Goal: Task Accomplishment & Management: Complete application form

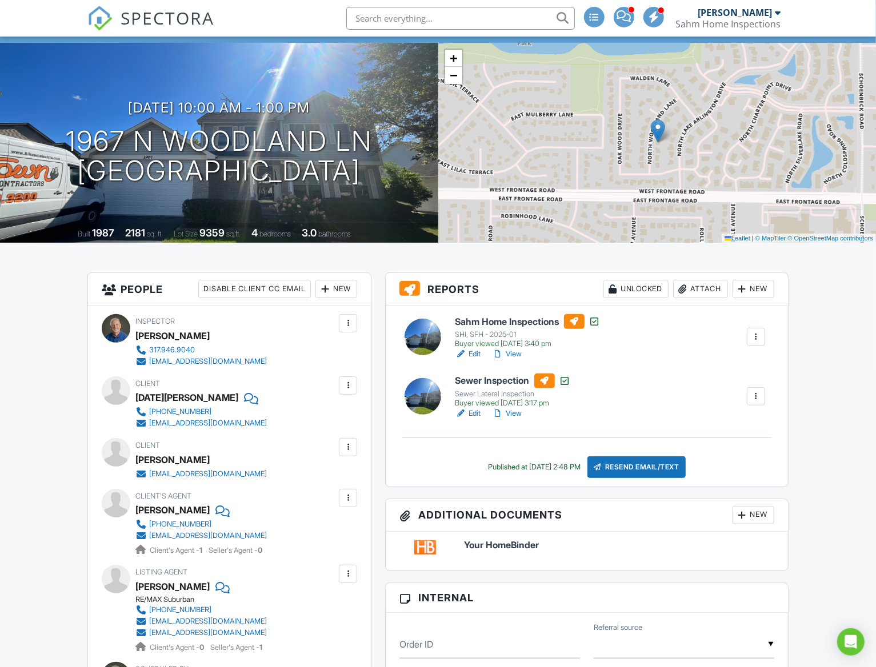
scroll to position [57, 0]
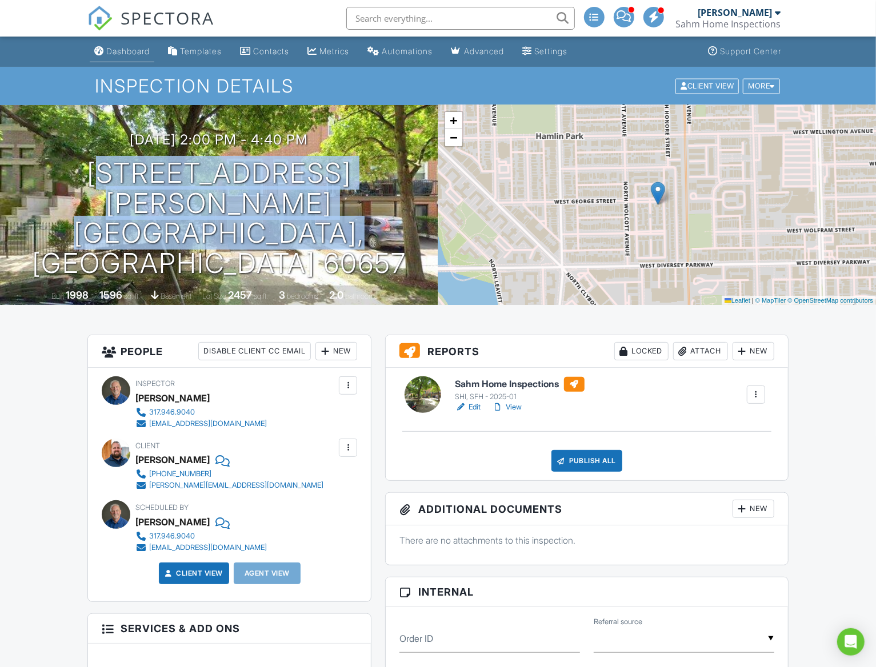
drag, startPoint x: 0, startPoint y: 0, endPoint x: 118, endPoint y: 50, distance: 128.5
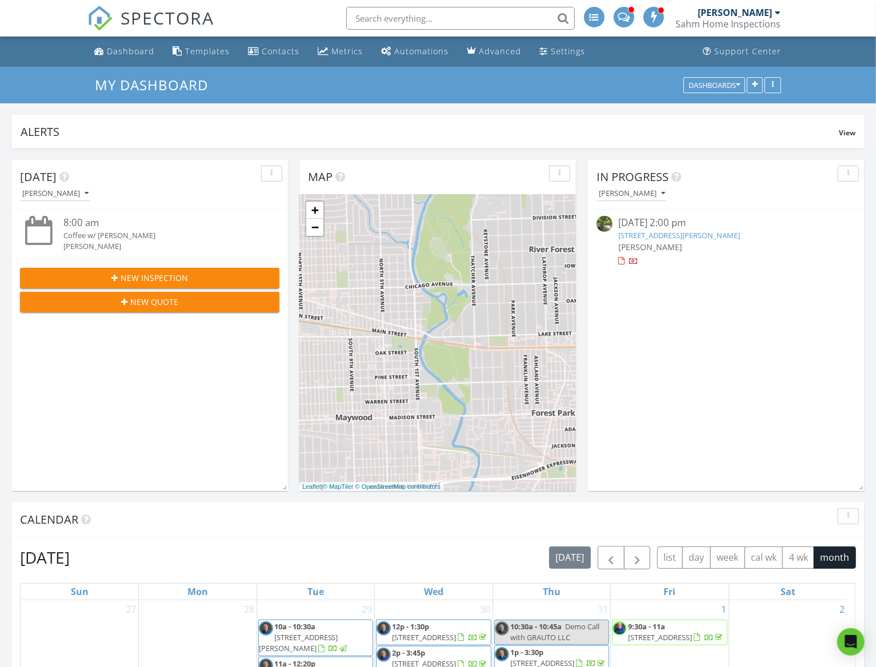
scroll to position [246, 276]
click at [141, 274] on span "New Inspection" at bounding box center [154, 278] width 67 height 12
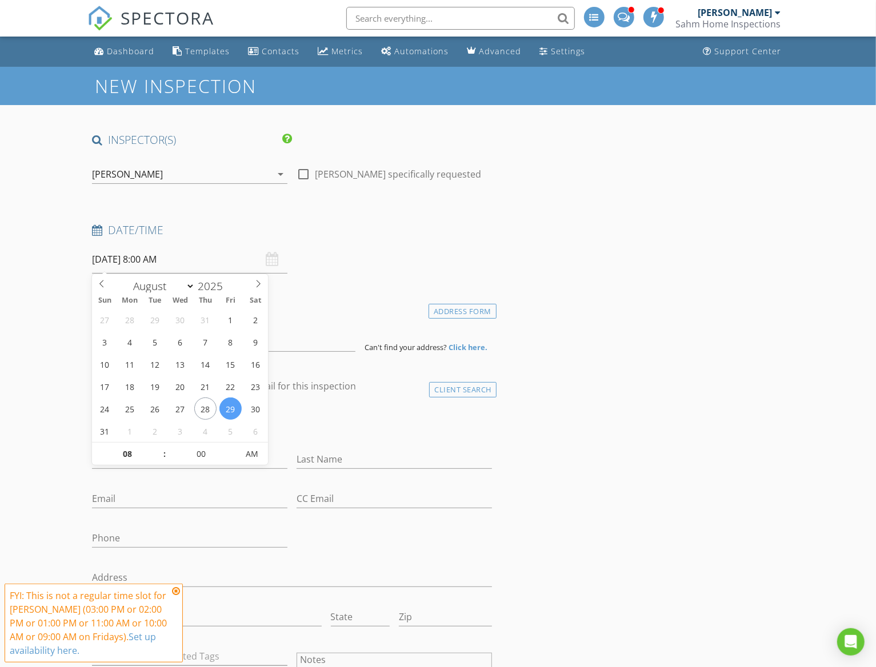
click at [105, 254] on input "08/29/2025 8:00 AM" at bounding box center [189, 260] width 195 height 28
select select "8"
type input "09/01/2025 8:00 AM"
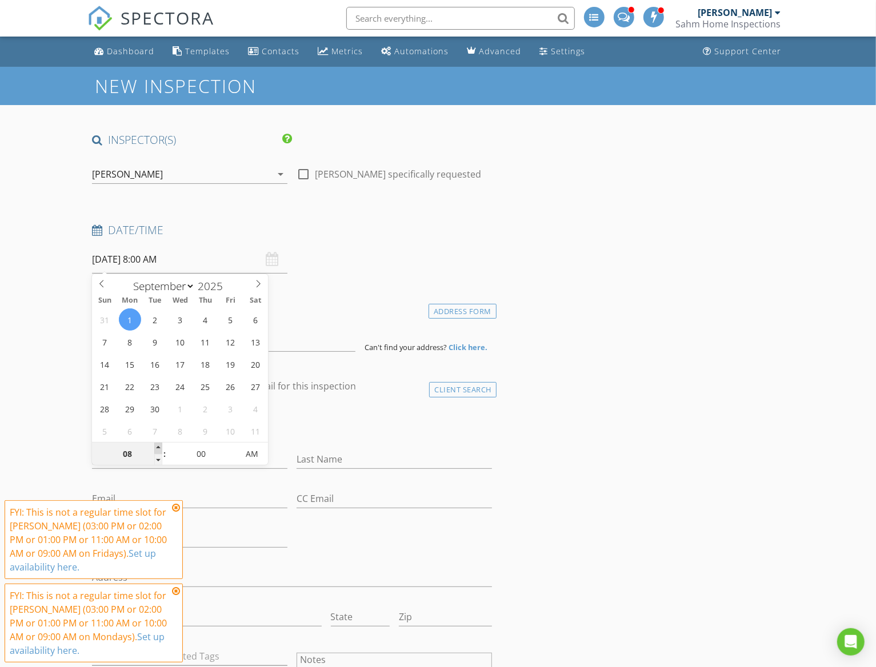
type input "09"
type input "09/01/2025 9:00 AM"
click at [155, 446] on span at bounding box center [158, 448] width 8 height 11
type input "10"
type input "[DATE] 10:00 AM"
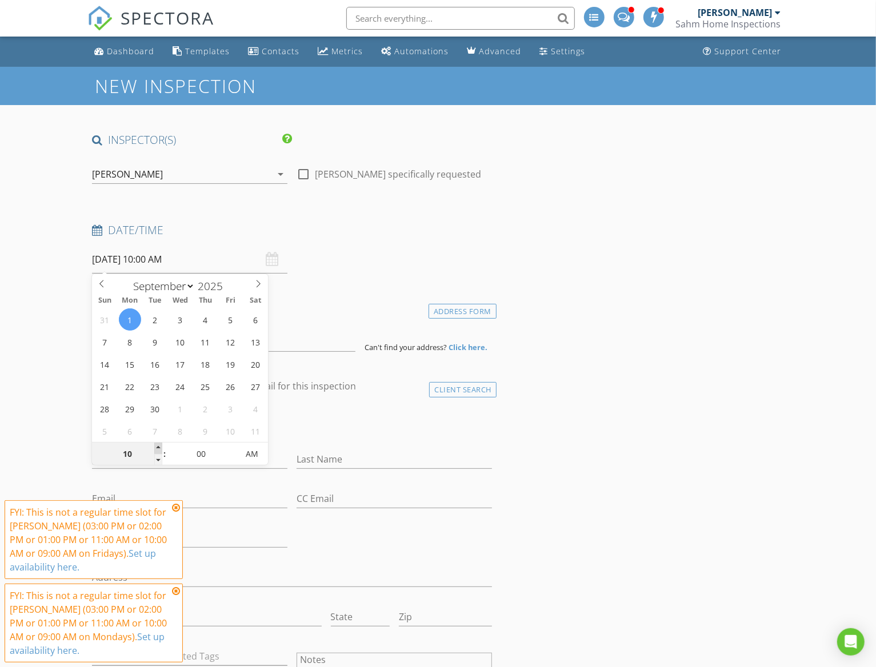
click at [155, 446] on span at bounding box center [158, 448] width 8 height 11
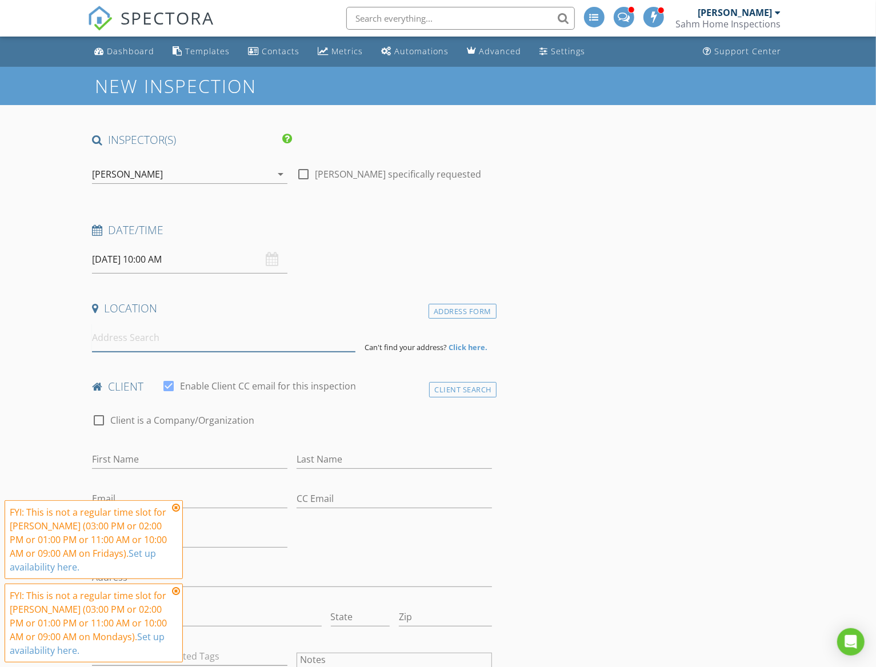
click at [124, 347] on input at bounding box center [223, 338] width 263 height 28
paste input "837 Home Ave, Oak Park, IL 60304"
type input "837 Home Ave, Oak Park, IL 60304, USA"
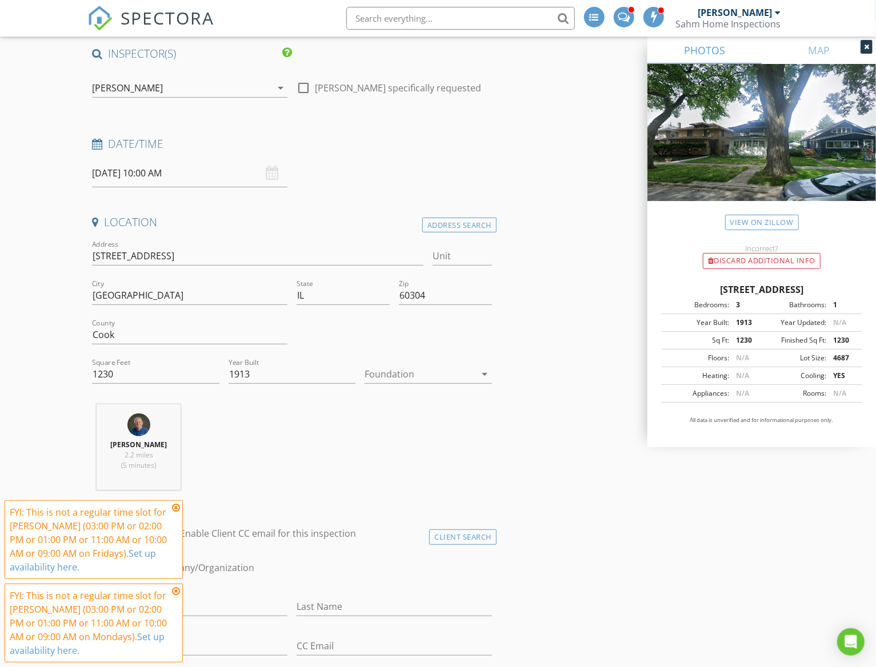
scroll to position [286, 0]
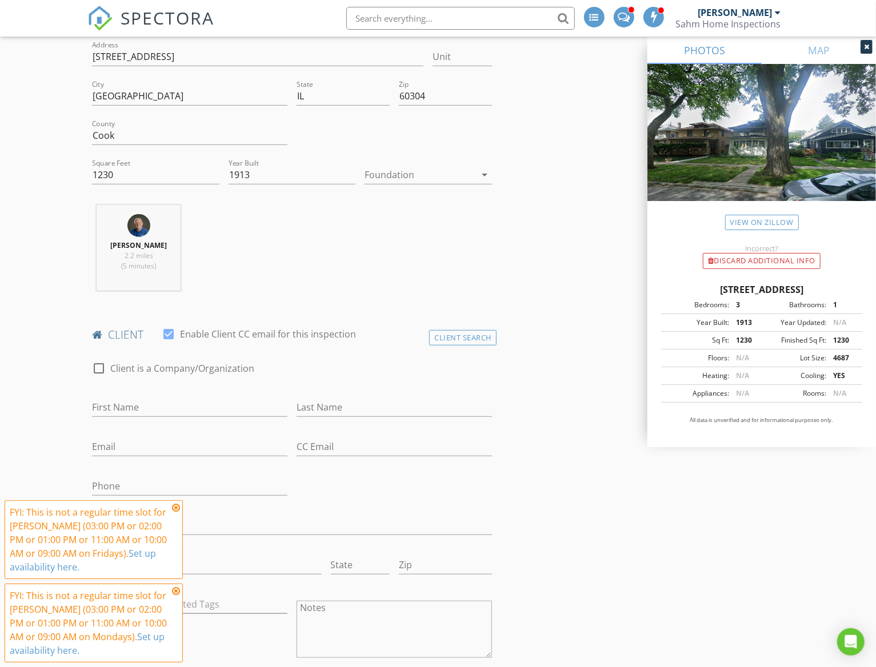
click at [177, 505] on icon at bounding box center [176, 507] width 8 height 9
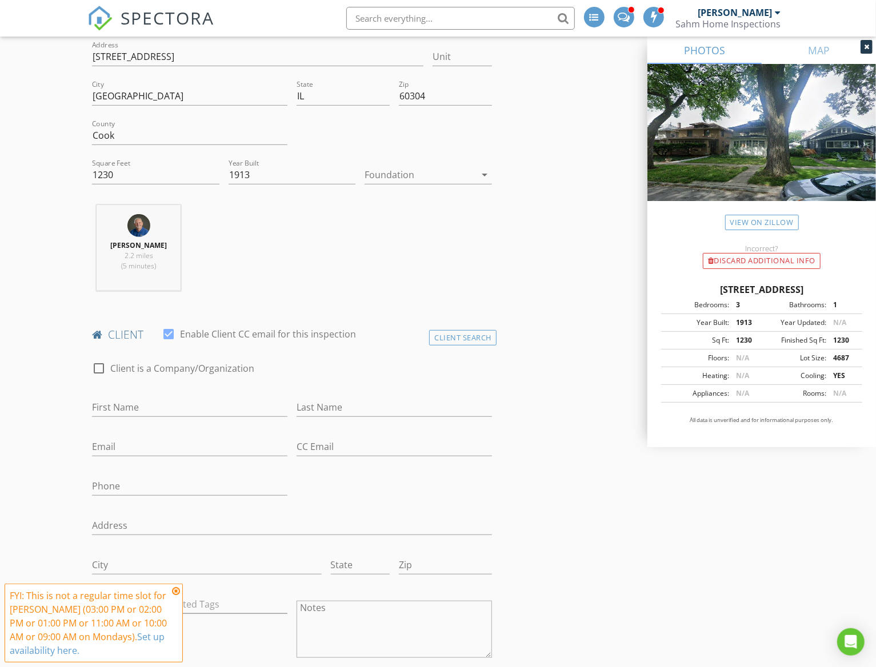
click at [175, 592] on icon at bounding box center [176, 591] width 8 height 9
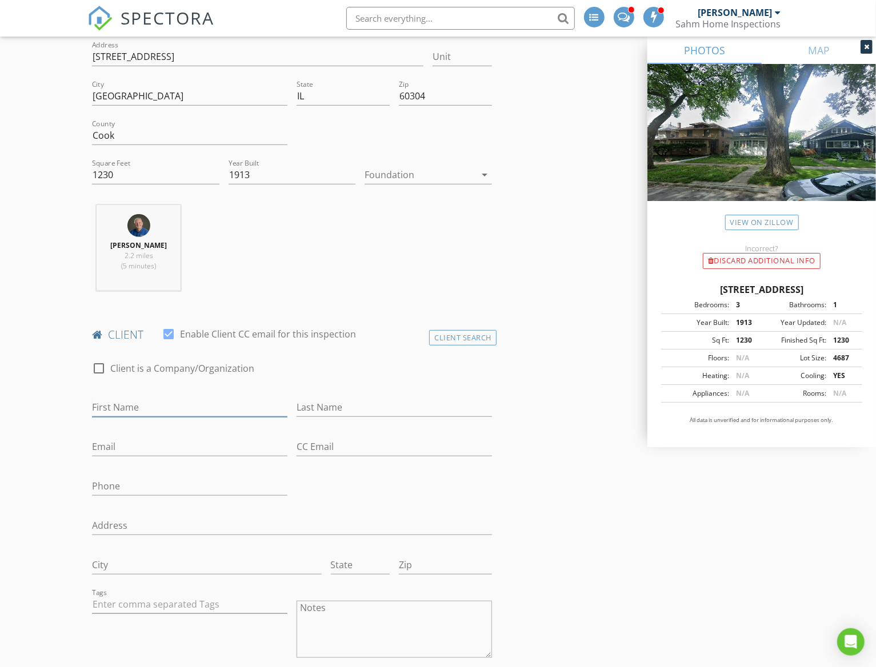
click at [133, 406] on input "First Name" at bounding box center [189, 407] width 195 height 19
type input "[PERSON_NAME]"
type input "Cordahi"
type input "kerl.b.kocdahi@gmail.com"
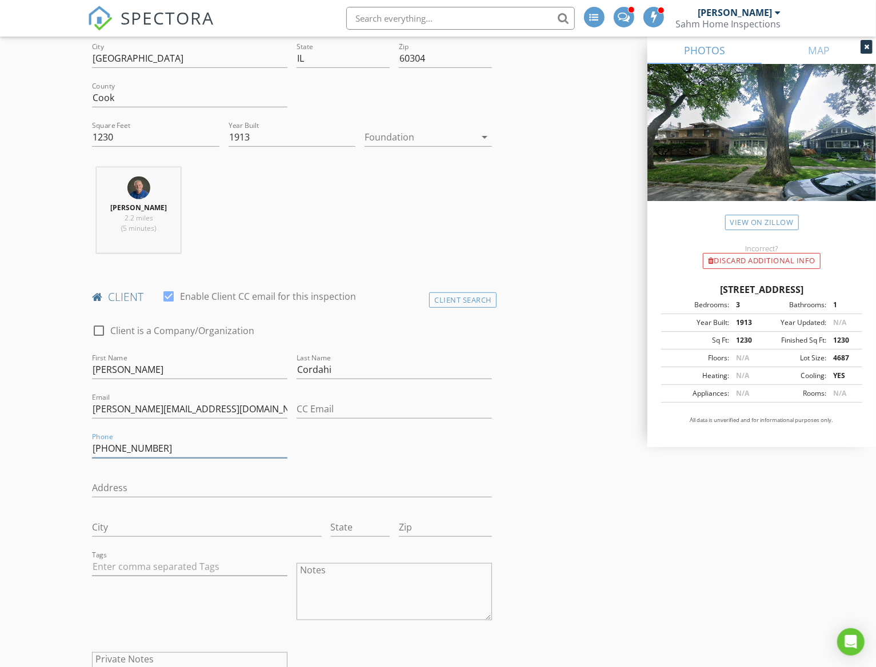
scroll to position [400, 0]
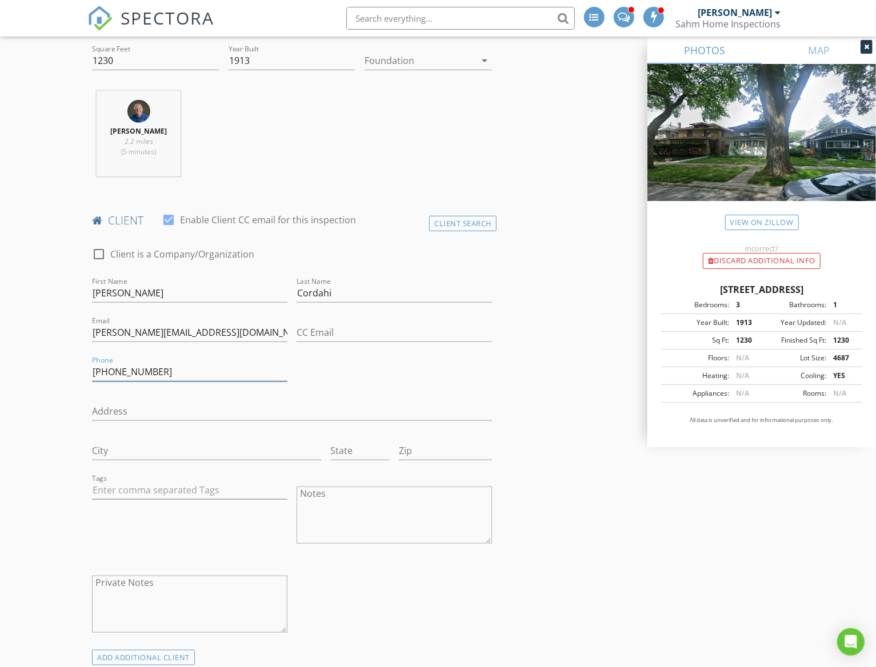
type input "708-488-7577"
click at [102, 330] on input "kerl.b.kocdahi@gmail.com" at bounding box center [189, 332] width 195 height 19
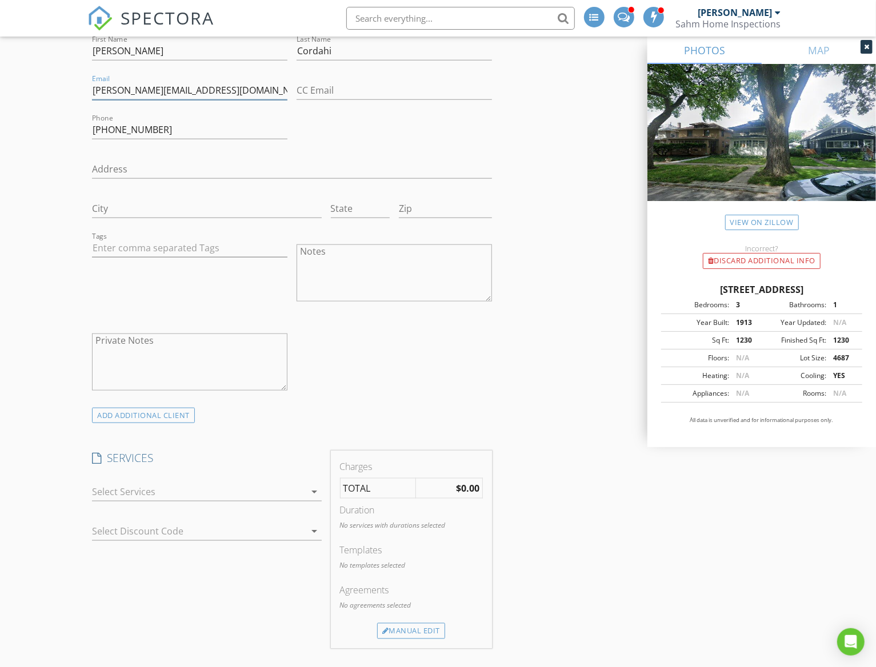
scroll to position [686, 0]
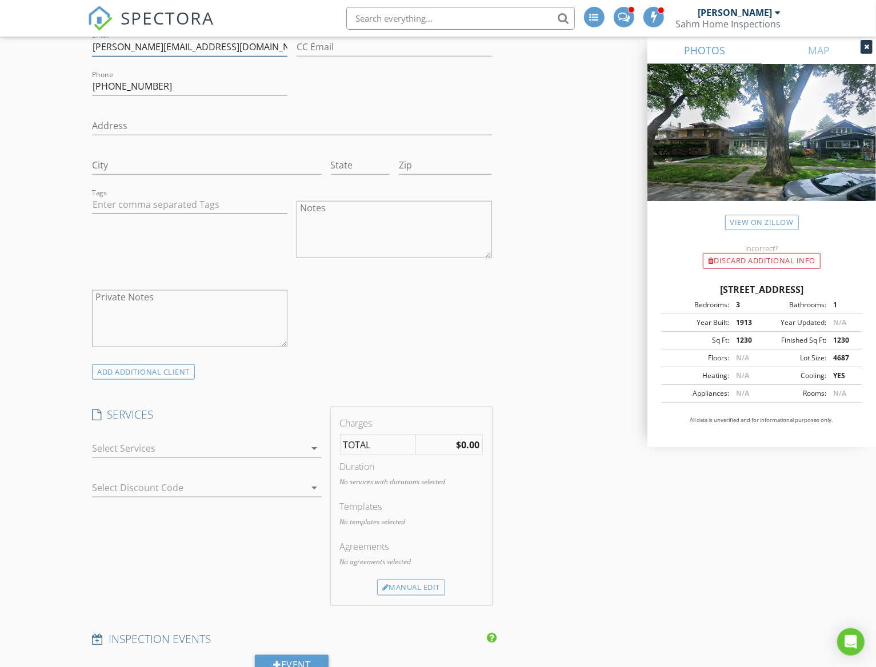
type input "karl.b.kocdahi@gmail.com"
click at [127, 448] on div at bounding box center [198, 448] width 213 height 18
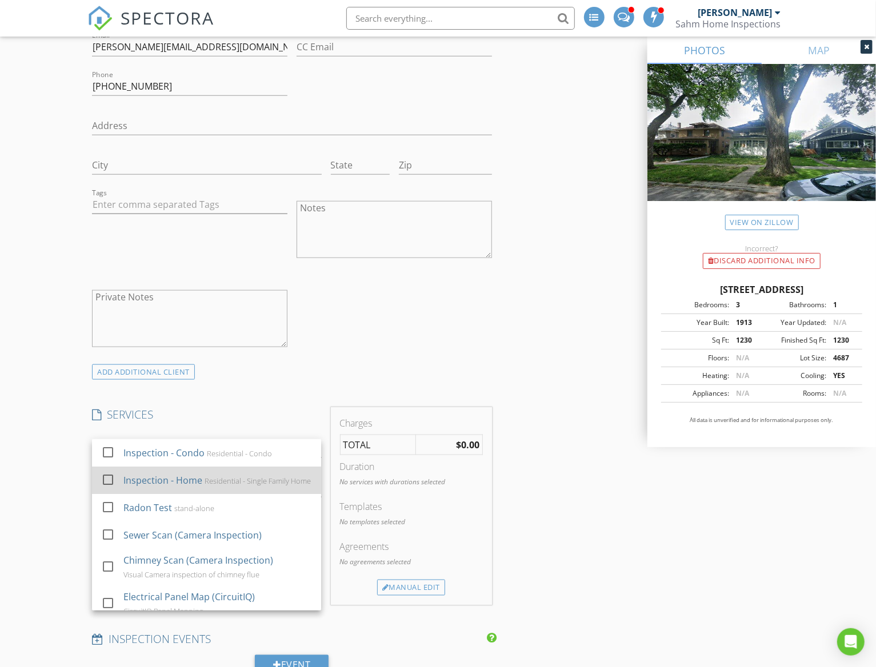
click at [141, 479] on div "Inspection - Home" at bounding box center [162, 481] width 79 height 14
checkbox input "true"
checkbox input "false"
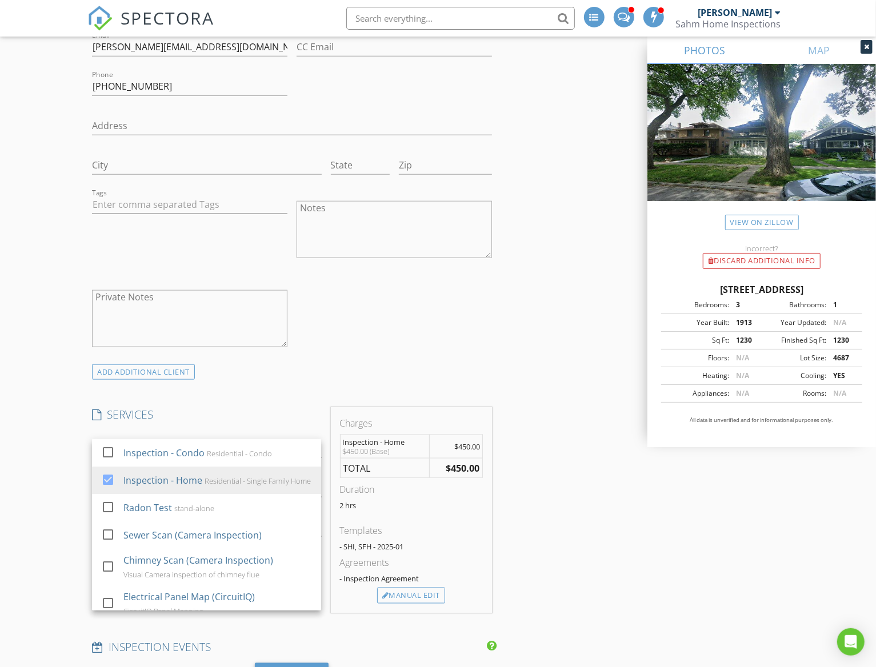
click at [59, 502] on div "New Inspection INSPECTOR(S) check_box Ray Sahm PRIMARY check_box_outline_blank …" at bounding box center [438, 575] width 876 height 2389
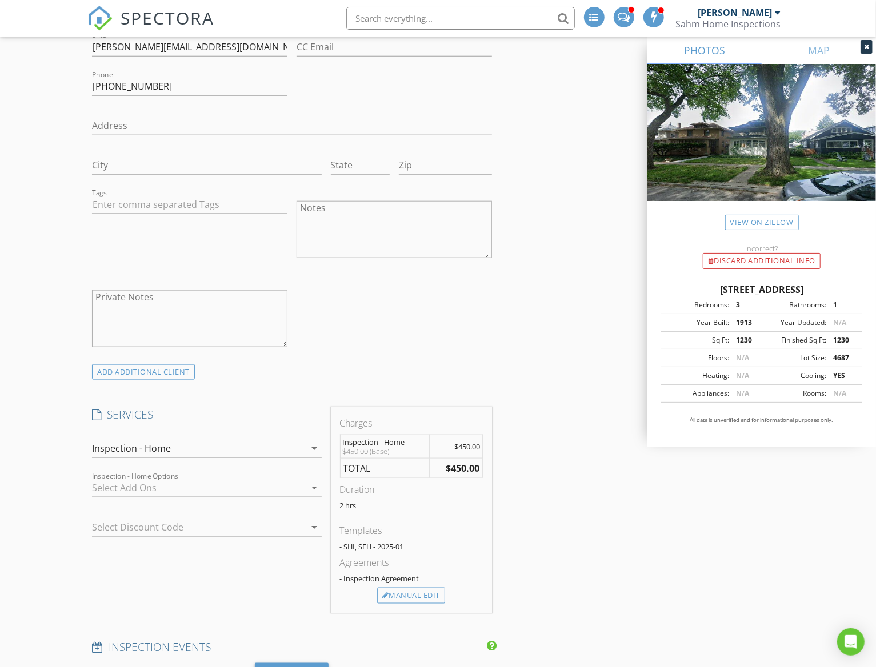
click at [126, 490] on div at bounding box center [198, 488] width 213 height 18
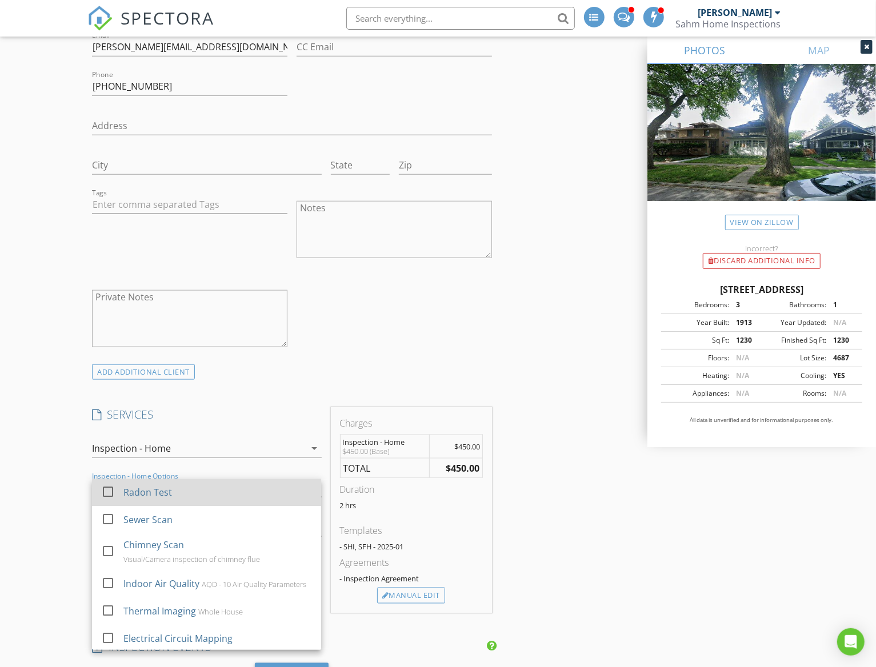
click at [107, 492] on div at bounding box center [107, 491] width 19 height 19
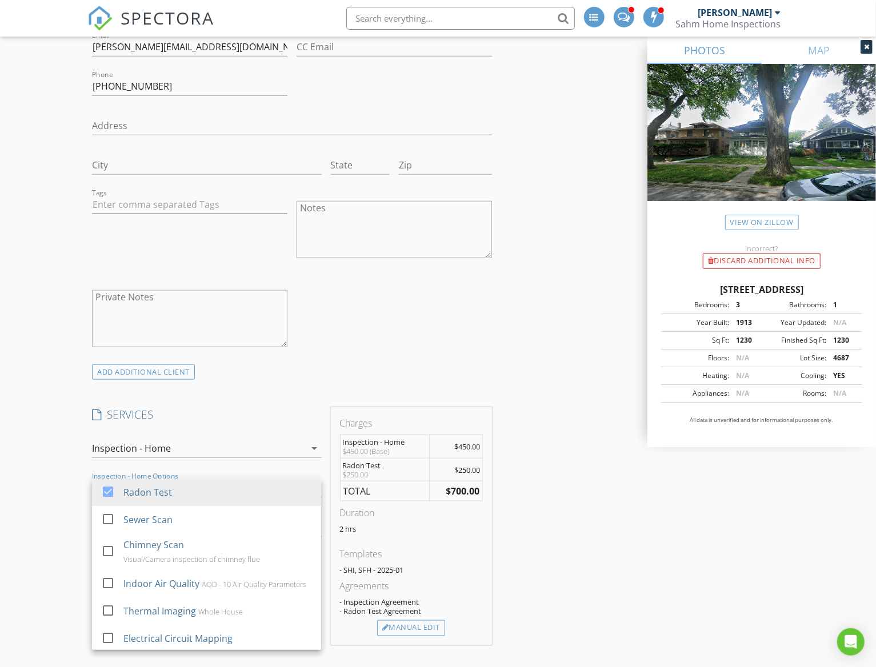
click at [42, 497] on div "New Inspection INSPECTOR(S) check_box Ray Sahm PRIMARY check_box_outline_blank …" at bounding box center [438, 591] width 876 height 2420
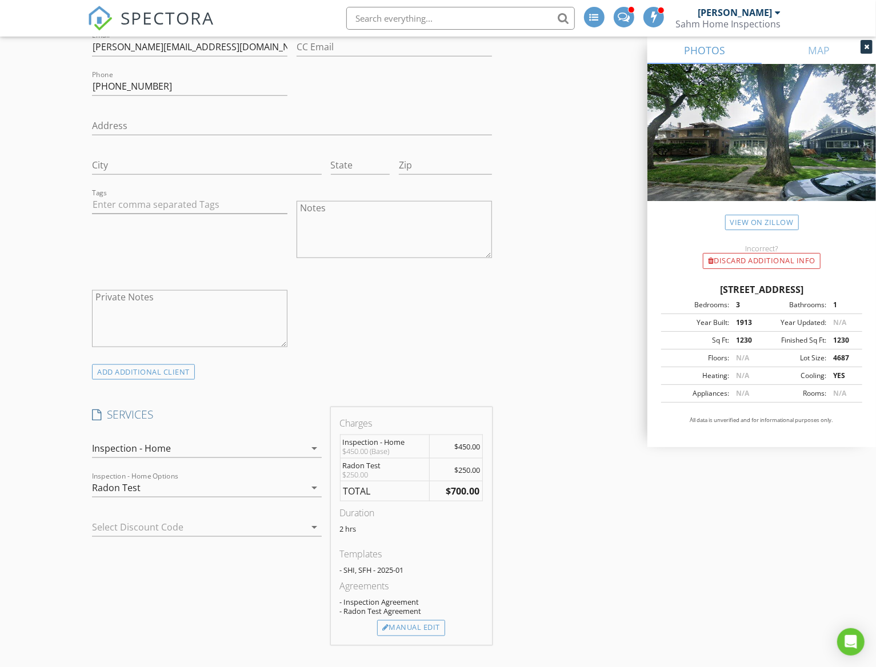
click at [109, 490] on div "Radon Test" at bounding box center [116, 488] width 49 height 10
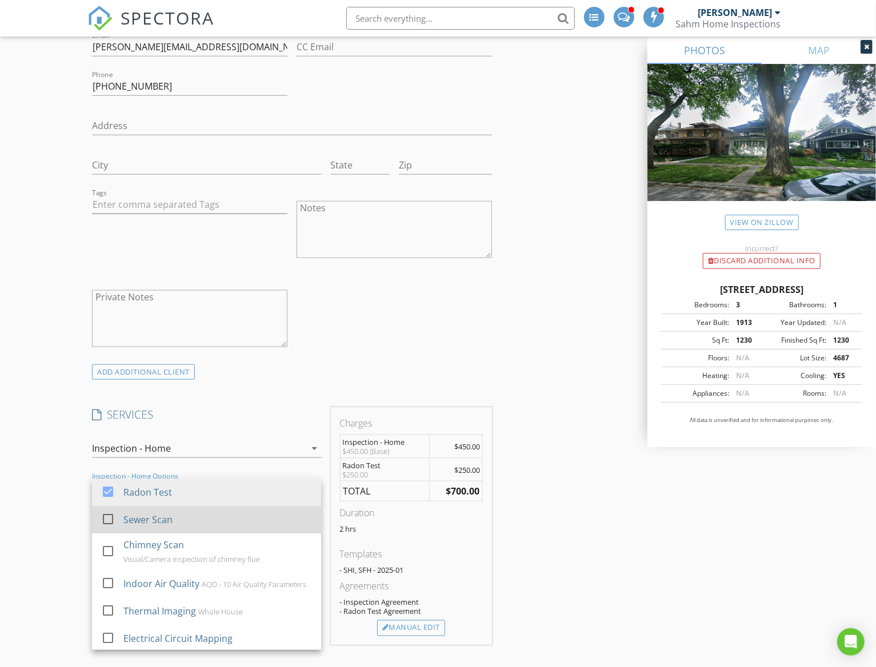
click at [109, 518] on div at bounding box center [107, 519] width 19 height 19
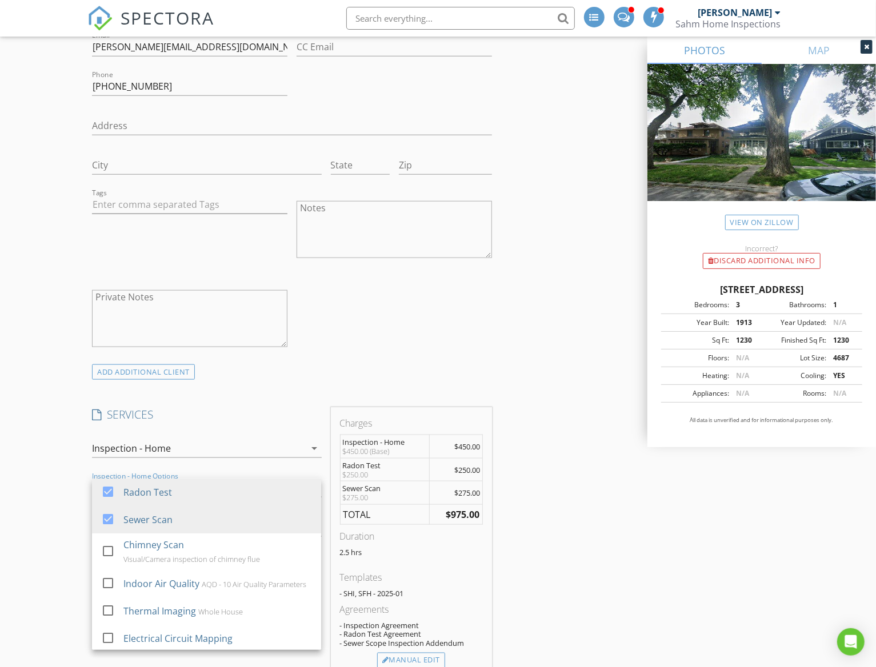
click at [45, 514] on div "New Inspection INSPECTOR(S) check_box Ray Sahm PRIMARY check_box_outline_blank …" at bounding box center [438, 607] width 876 height 2453
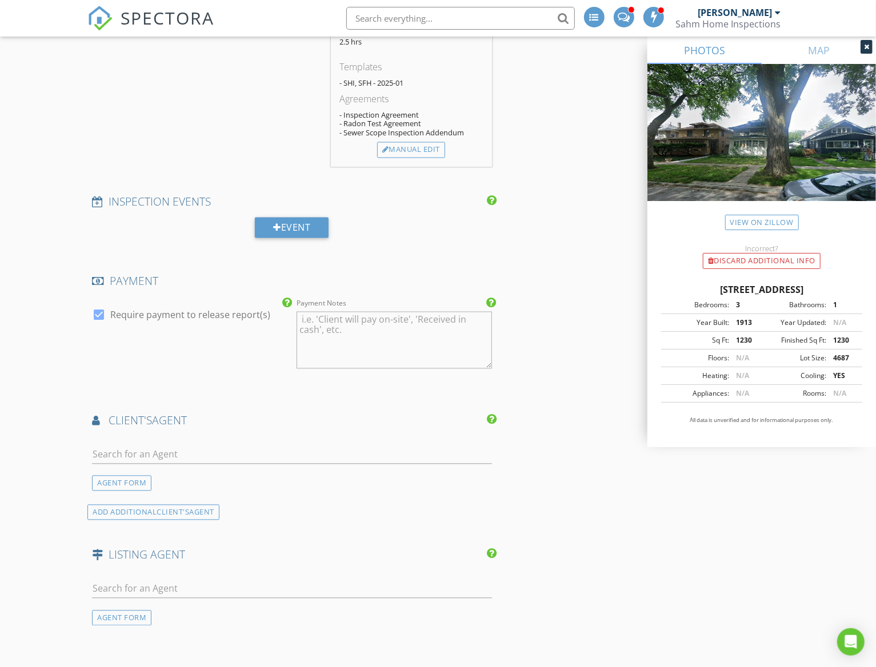
scroll to position [1200, 0]
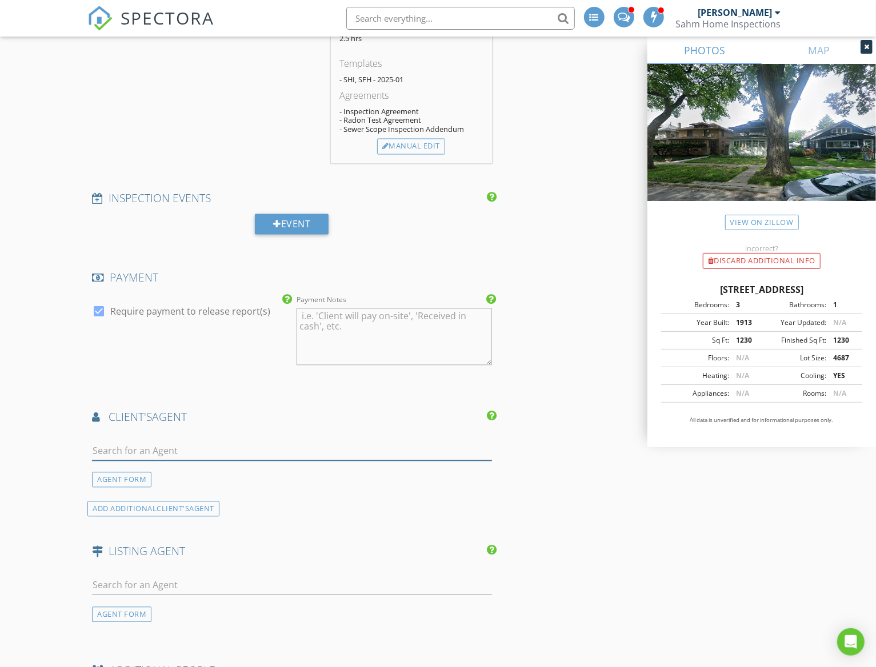
click at [149, 452] on input "text" at bounding box center [291, 451] width 399 height 19
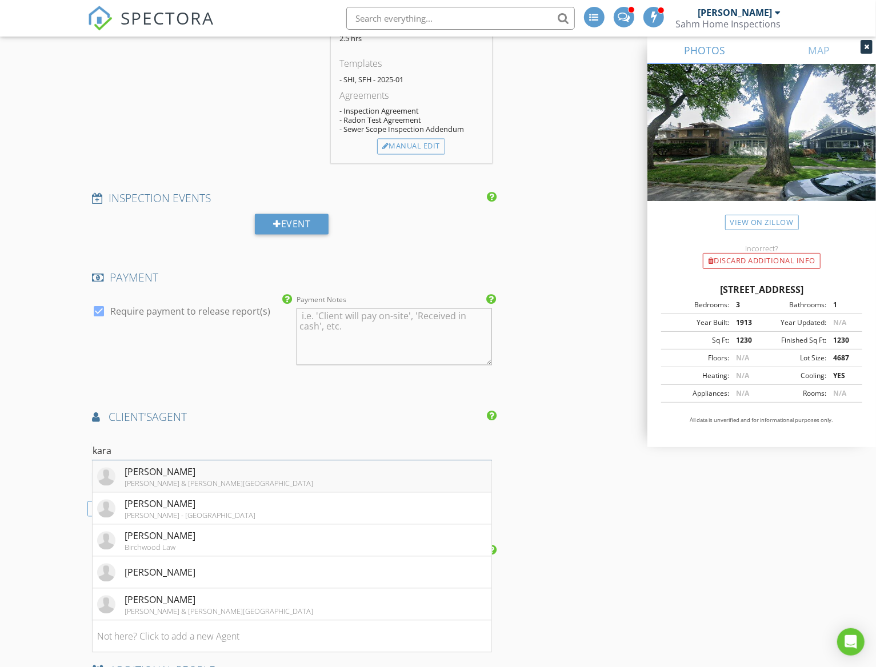
type input "kara"
click at [150, 475] on div "Kara Keller" at bounding box center [219, 473] width 189 height 14
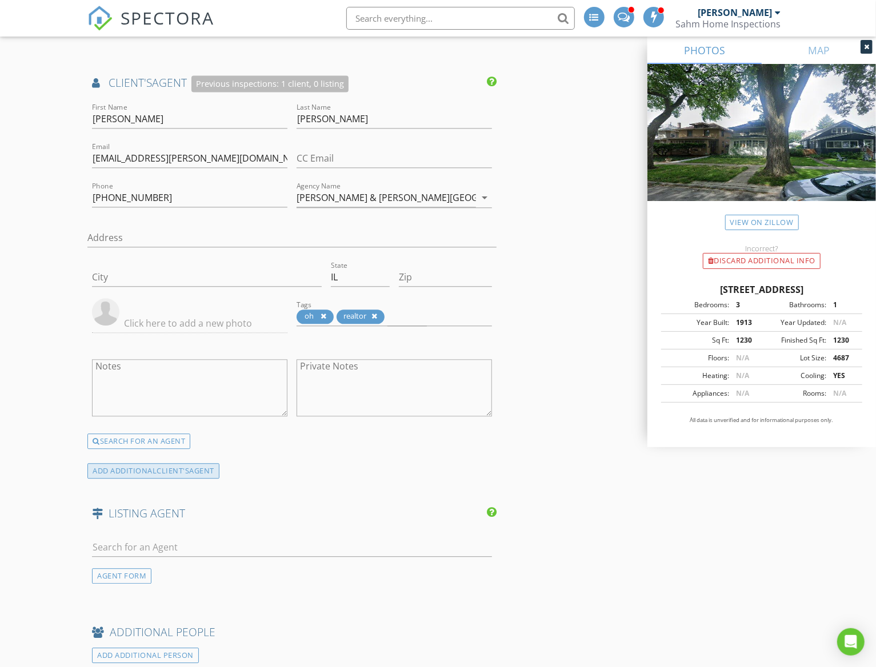
scroll to position [1542, 0]
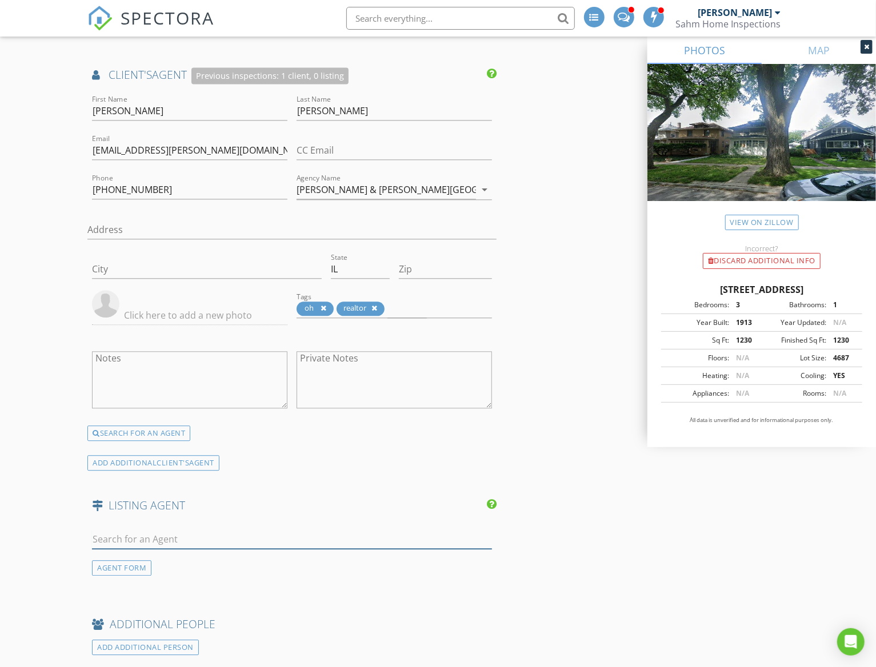
click at [131, 539] on input "text" at bounding box center [291, 539] width 399 height 19
type input "gates"
click at [144, 563] on div "Neil Gates" at bounding box center [160, 565] width 71 height 14
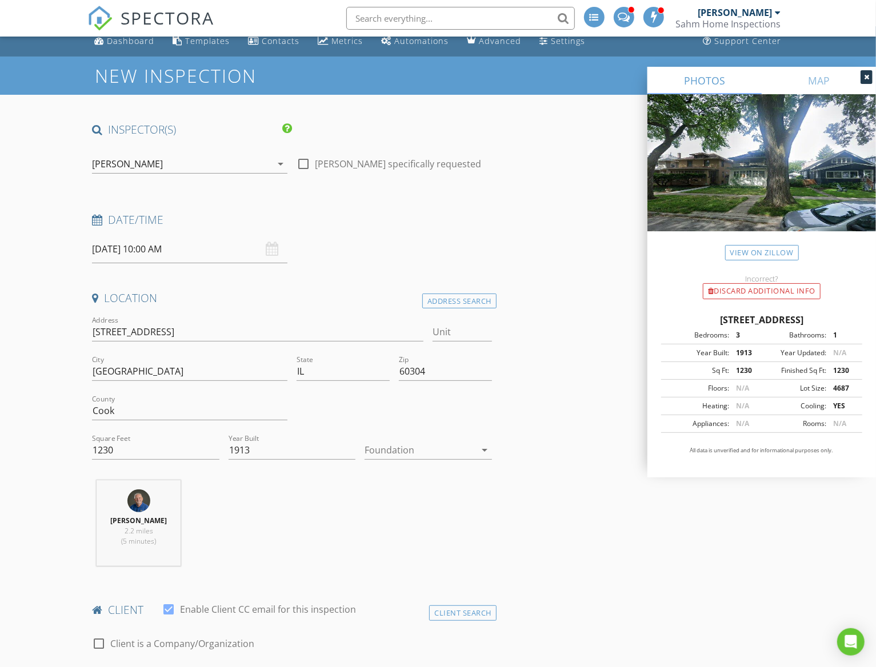
scroll to position [0, 0]
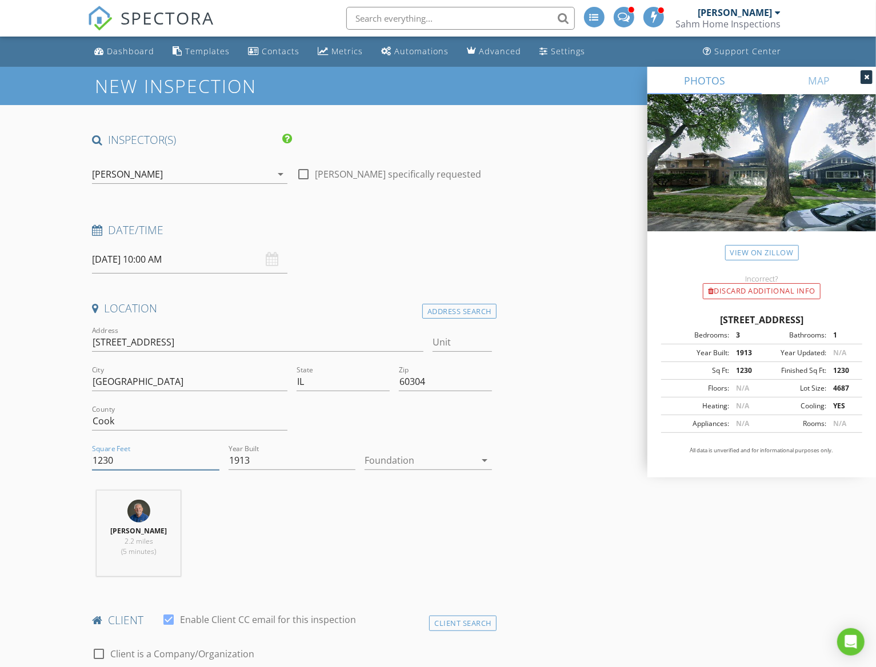
click at [105, 459] on input "1230" at bounding box center [155, 460] width 127 height 19
type input "1520"
click at [430, 459] on div at bounding box center [419, 460] width 111 height 18
click at [418, 490] on div "Basement" at bounding box center [428, 492] width 109 height 14
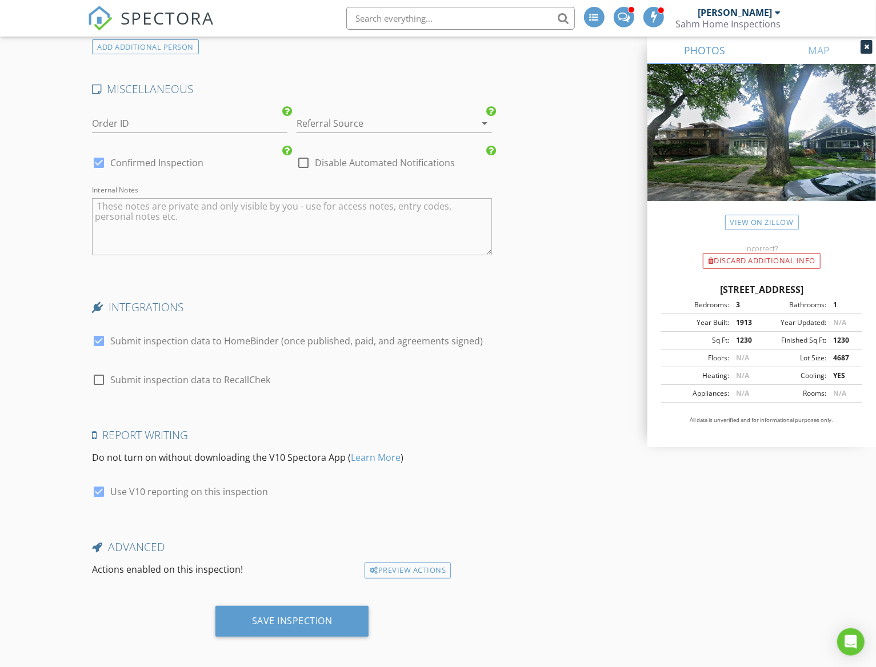
scroll to position [2465, 0]
click at [318, 616] on div "Save Inspection" at bounding box center [292, 619] width 81 height 11
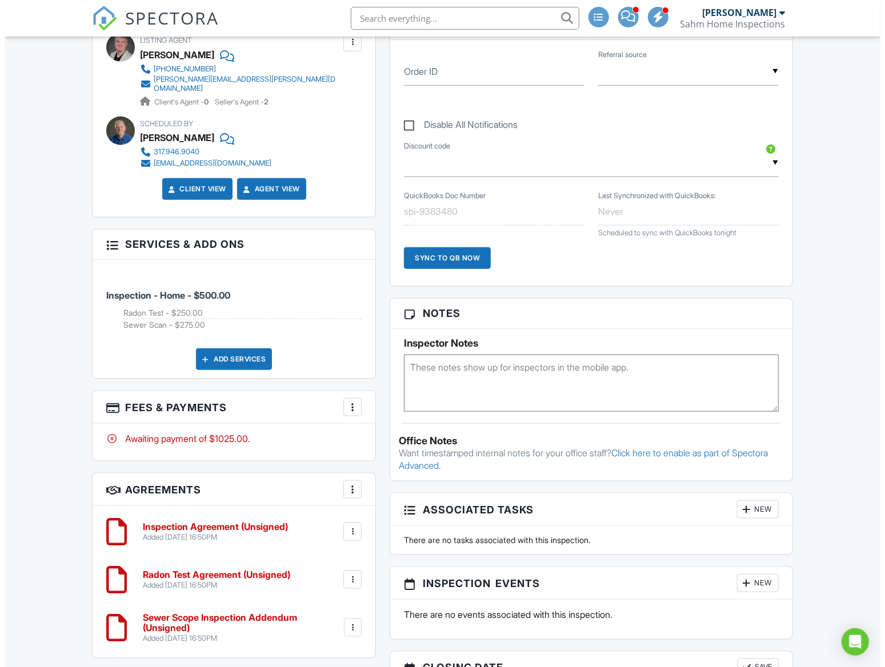
scroll to position [225, 0]
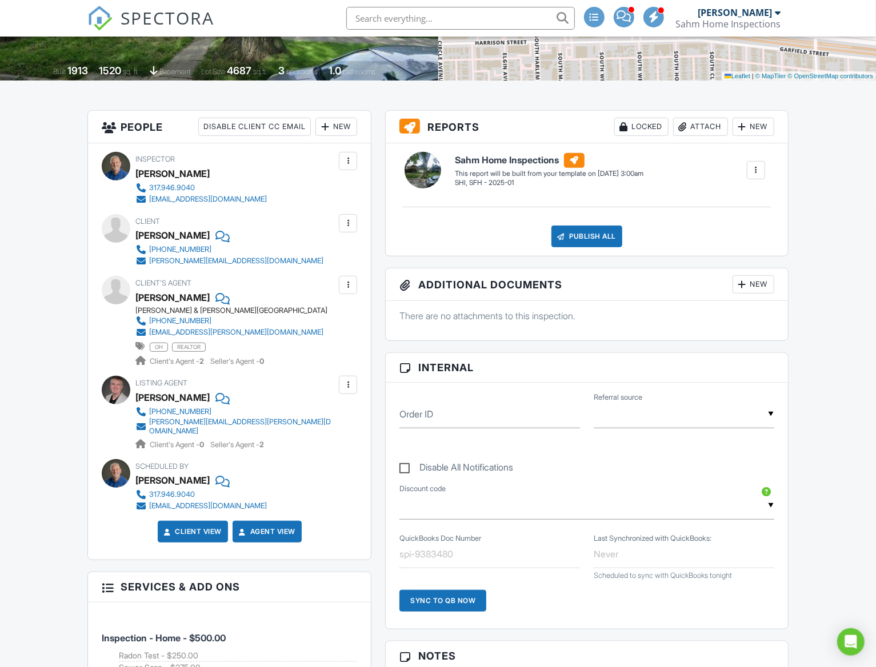
click at [344, 225] on div at bounding box center [347, 223] width 11 height 11
click at [322, 257] on li "Edit" at bounding box center [321, 258] width 58 height 29
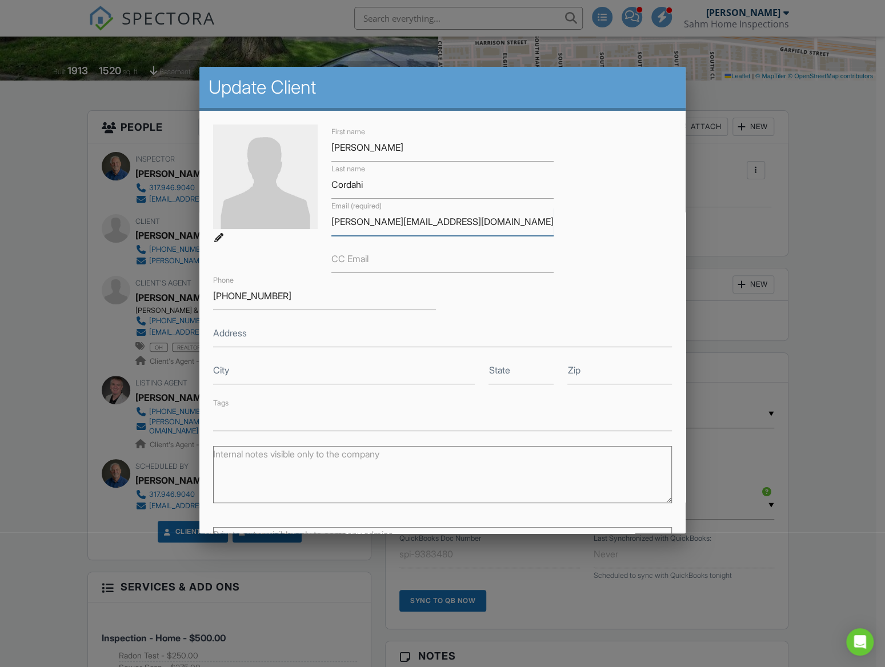
click at [367, 222] on input "[PERSON_NAME][EMAIL_ADDRESS][DOMAIN_NAME]" at bounding box center [442, 222] width 223 height 28
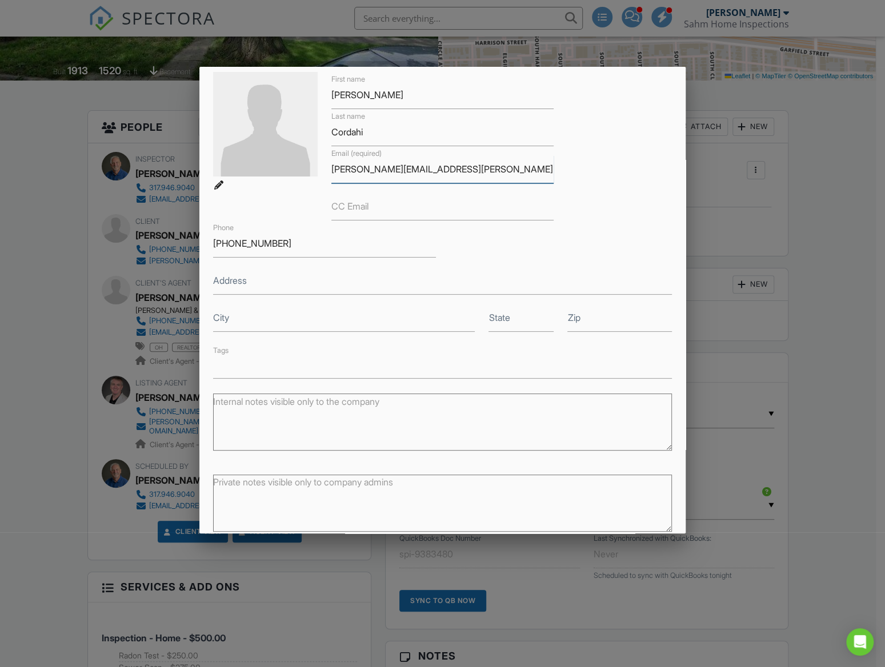
scroll to position [102, 0]
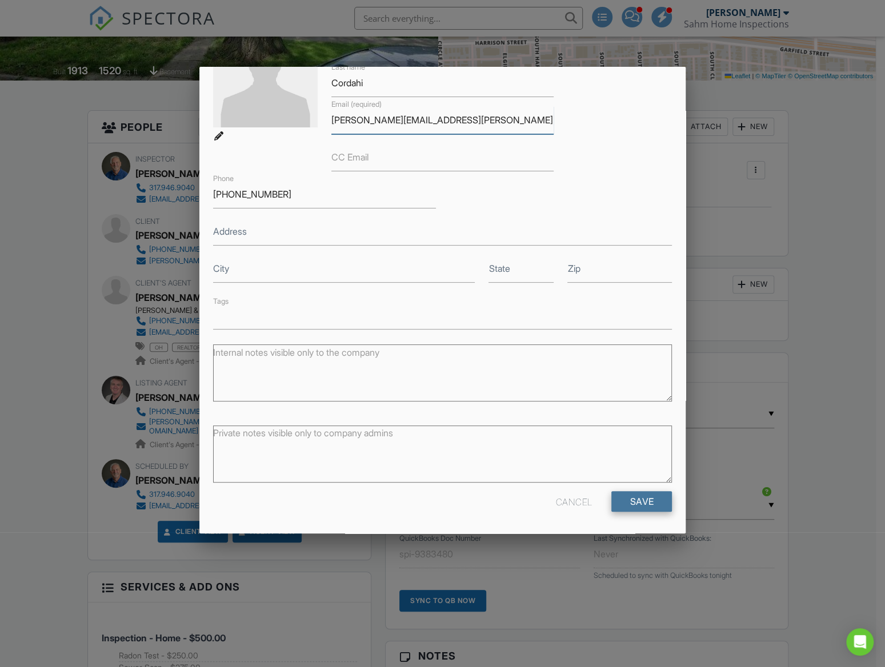
type input "[PERSON_NAME][EMAIL_ADDRESS][PERSON_NAME][DOMAIN_NAME]"
click at [635, 499] on input "Save" at bounding box center [641, 501] width 61 height 21
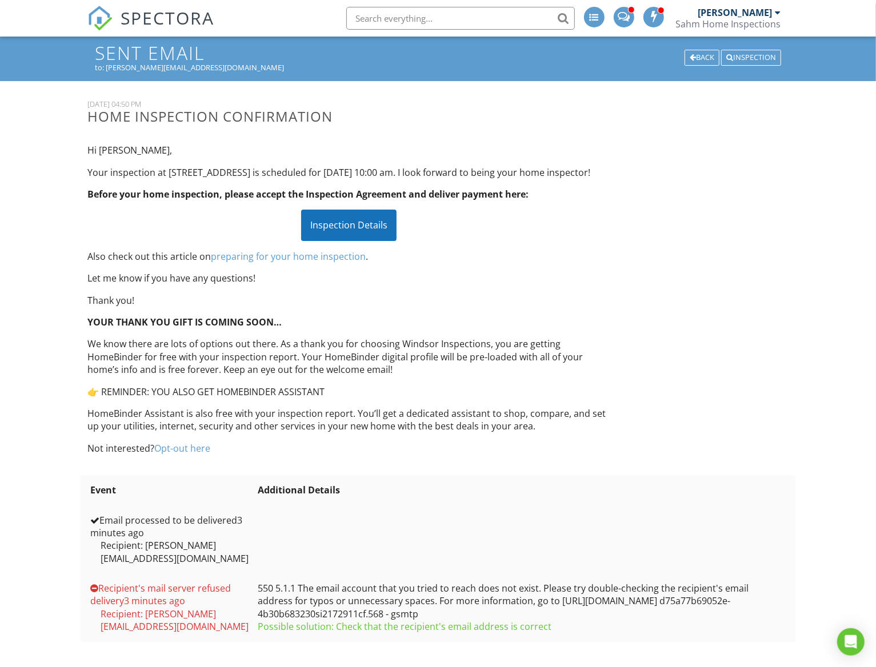
scroll to position [50, 0]
